Goal: Navigation & Orientation: Understand site structure

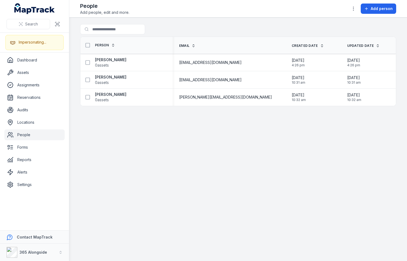
click at [220, 132] on main "Search for people Person Email Created Date Updated Date [PERSON_NAME] 0 assets…" at bounding box center [238, 140] width 338 height 244
click at [200, 31] on div "Search for people" at bounding box center [238, 30] width 316 height 12
click at [343, 26] on div "Search for people" at bounding box center [238, 30] width 316 height 12
click at [338, 12] on div "People Add people, edit and more. Add person" at bounding box center [238, 8] width 316 height 13
click at [102, 63] on span "0 assets" at bounding box center [102, 65] width 14 height 5
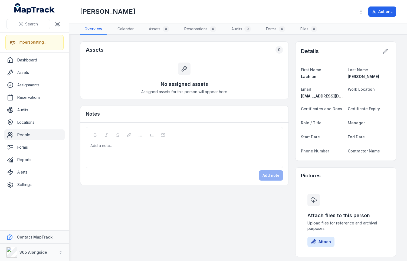
click at [104, 68] on div "No assigned assets Assigned assets for this person will appear here" at bounding box center [184, 78] width 208 height 41
drag, startPoint x: 212, startPoint y: 75, endPoint x: 200, endPoint y: 73, distance: 11.8
click at [212, 75] on div "No assigned assets Assigned assets for this person will appear here" at bounding box center [184, 78] width 208 height 41
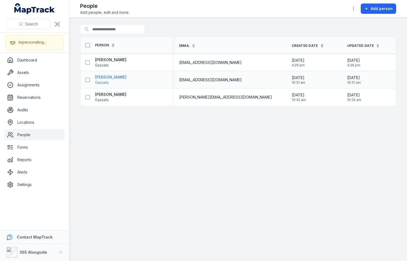
click at [105, 76] on strong "[PERSON_NAME]" at bounding box center [110, 76] width 31 height 5
click at [105, 95] on strong "[PERSON_NAME]" at bounding box center [110, 94] width 31 height 5
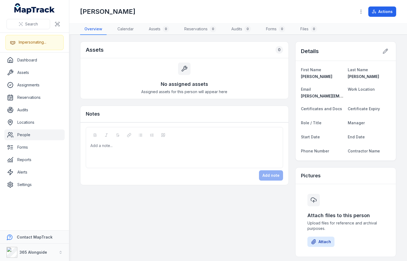
click at [203, 108] on div "Notes" at bounding box center [184, 114] width 208 height 17
click at [206, 77] on div "No assigned assets Assigned assets for this person will appear here" at bounding box center [184, 78] width 208 height 41
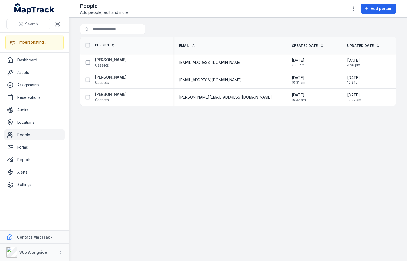
click at [303, 130] on main "Search for people Person Email Created Date Updated Date [PERSON_NAME] 0 assets…" at bounding box center [238, 140] width 338 height 244
click at [343, 140] on main "Search for people Person Email Created Date Updated Date [PERSON_NAME] 0 assets…" at bounding box center [238, 140] width 338 height 244
drag, startPoint x: 337, startPoint y: 28, endPoint x: 339, endPoint y: 9, distance: 18.6
click at [337, 28] on div "Search for people" at bounding box center [238, 30] width 316 height 12
click at [339, 9] on div "People Add people, edit and more. Add person" at bounding box center [238, 8] width 316 height 13
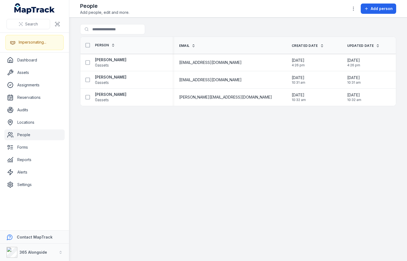
click at [339, 9] on div "People Add people, edit and more. Add person" at bounding box center [238, 8] width 316 height 13
click at [341, 172] on main "Search for people Person Email Created Date Updated Date [PERSON_NAME] 0 assets…" at bounding box center [238, 140] width 338 height 244
click at [238, 164] on main "Search for people Person Email Created Date Updated Date [PERSON_NAME] 0 assets…" at bounding box center [238, 140] width 338 height 244
click at [213, 154] on main "Search for people Person Email Created Date Updated Date [PERSON_NAME] 0 assets…" at bounding box center [238, 140] width 338 height 244
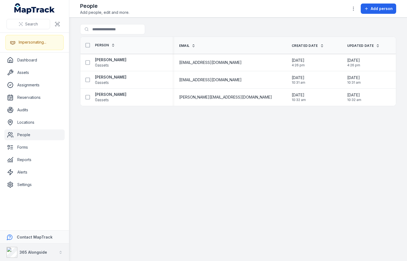
click at [57, 251] on button "365 Alongside" at bounding box center [34, 252] width 69 height 17
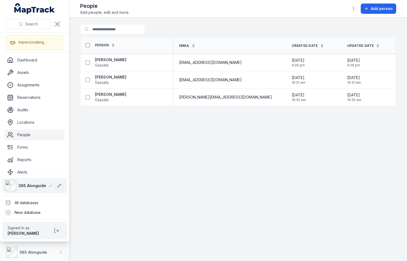
click at [24, 60] on div "Search Impersonating... Dashboard Assets Assignments Reservations Audits Locati…" at bounding box center [34, 130] width 69 height 261
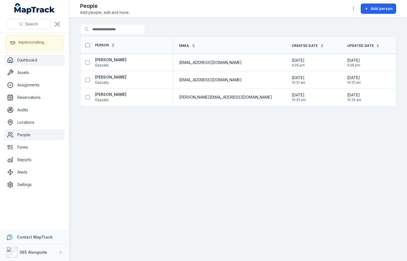
click at [26, 59] on link "Dashboard" at bounding box center [34, 60] width 60 height 11
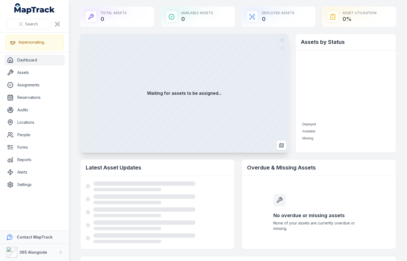
click at [74, 42] on main "Total Assets 0 Available Assets 0 Deployed Assets 0 Asset utilisation 0 % Waiti…" at bounding box center [238, 130] width 338 height 261
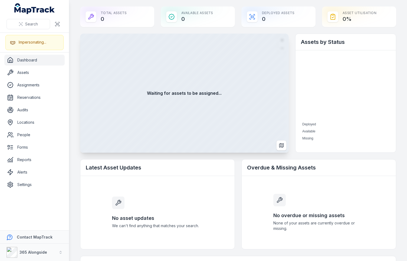
click at [74, 42] on main "Total Assets 0 Available Assets 0 Deployed Assets 0 Asset utilisation 0 % Waiti…" at bounding box center [238, 130] width 338 height 261
click at [26, 70] on link "Assets" at bounding box center [34, 72] width 60 height 11
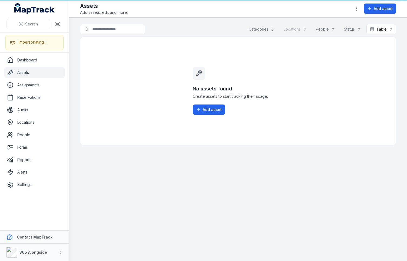
click at [74, 39] on main "Search for assets Categories Locations People Status Table ***** No assets foun…" at bounding box center [238, 140] width 338 height 244
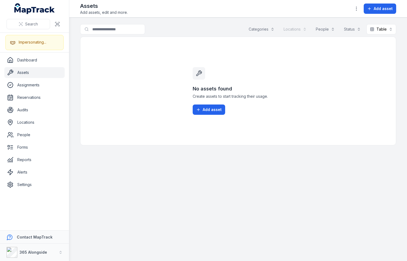
click at [72, 46] on main "Search for assets Categories Locations People Status Table ***** No assets foun…" at bounding box center [238, 140] width 338 height 244
click at [35, 90] on link "Assignments" at bounding box center [34, 85] width 60 height 11
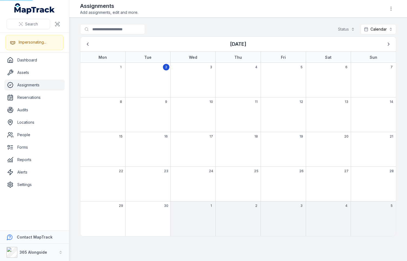
click at [74, 41] on main "Search for assignments Status Calendar ******** [DATE] Mon Tue Wed Thu Fri Sat …" at bounding box center [238, 140] width 338 height 244
click at [74, 28] on main "Search for assignments Status Calendar ******** [DATE] Mon Tue Wed Thu Fri Sat …" at bounding box center [238, 140] width 338 height 244
click at [27, 72] on link "Assets" at bounding box center [34, 72] width 60 height 11
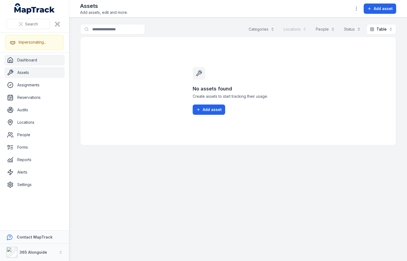
click at [31, 63] on link "Dashboard" at bounding box center [34, 60] width 60 height 11
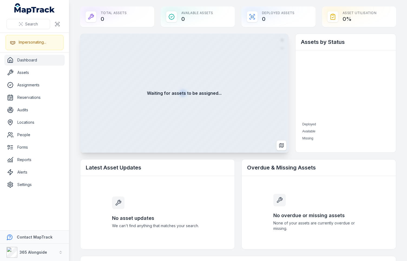
click at [71, 61] on main "Total Assets 0 Available Assets 0 Deployed Assets 0 Asset utilisation 0 % Waiti…" at bounding box center [238, 130] width 338 height 261
click at [26, 248] on div "365 Alongside" at bounding box center [27, 252] width 41 height 11
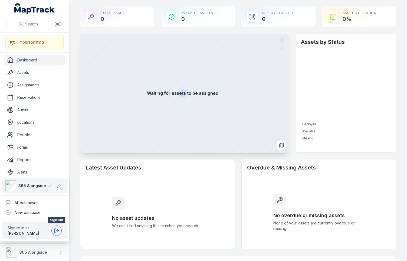
click at [55, 229] on icon at bounding box center [55, 231] width 1 height 4
